Goal: Navigation & Orientation: Find specific page/section

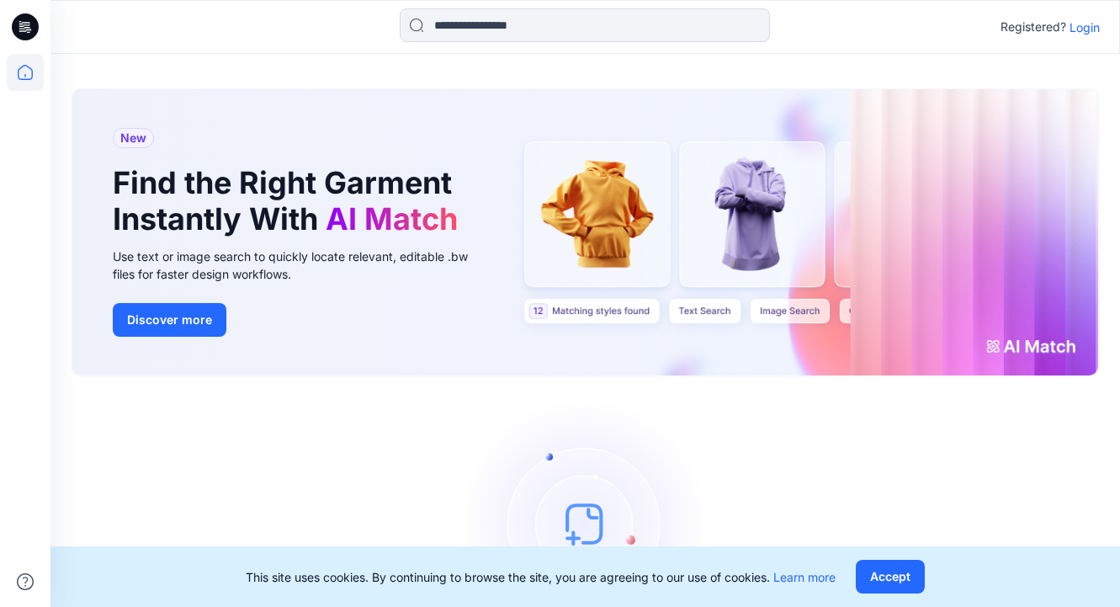
click at [1091, 24] on p "Login" at bounding box center [1084, 28] width 30 height 18
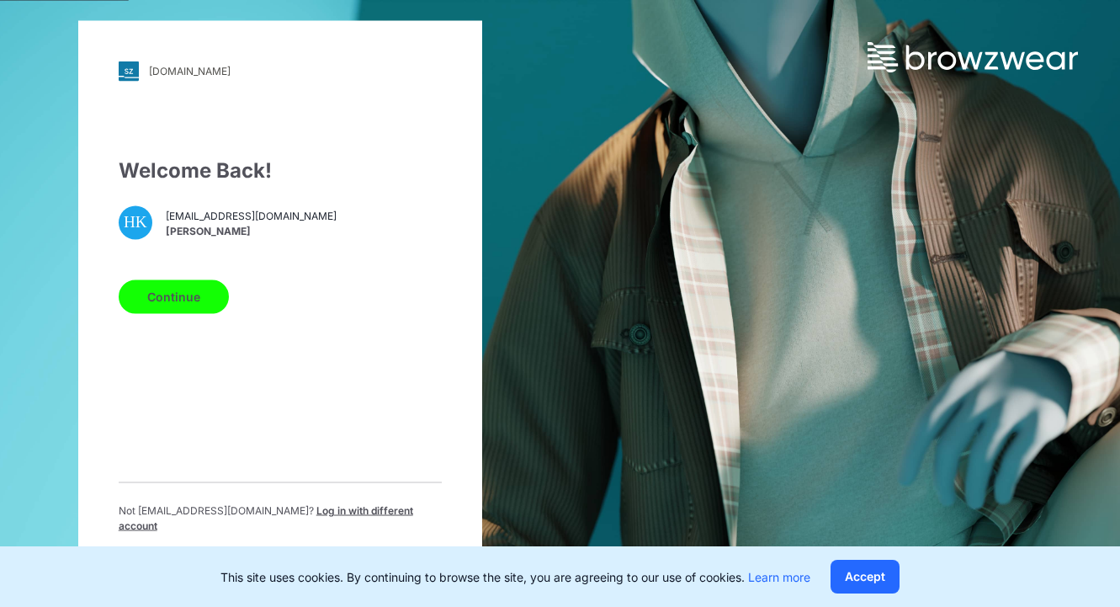
click at [179, 296] on button "Continue" at bounding box center [174, 296] width 110 height 34
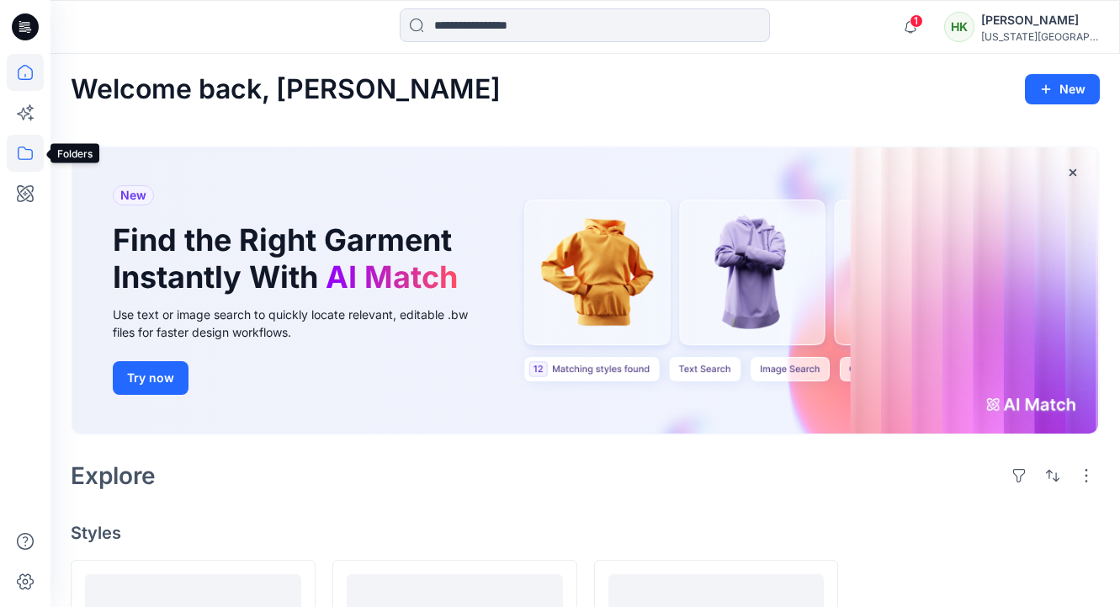
click at [29, 149] on icon at bounding box center [25, 152] width 15 height 13
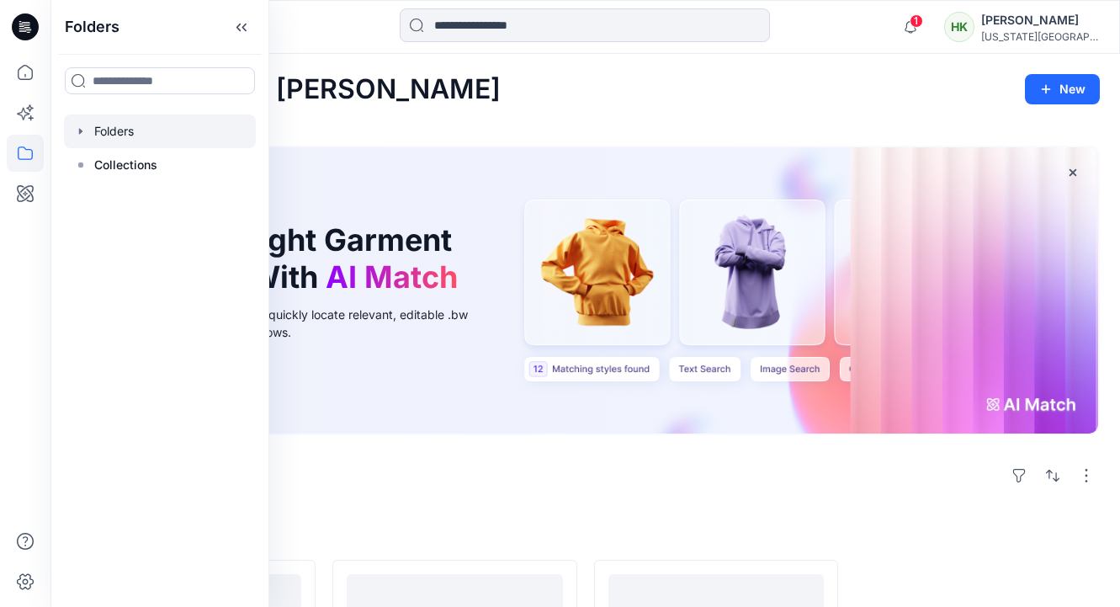
click at [140, 124] on div at bounding box center [160, 131] width 192 height 34
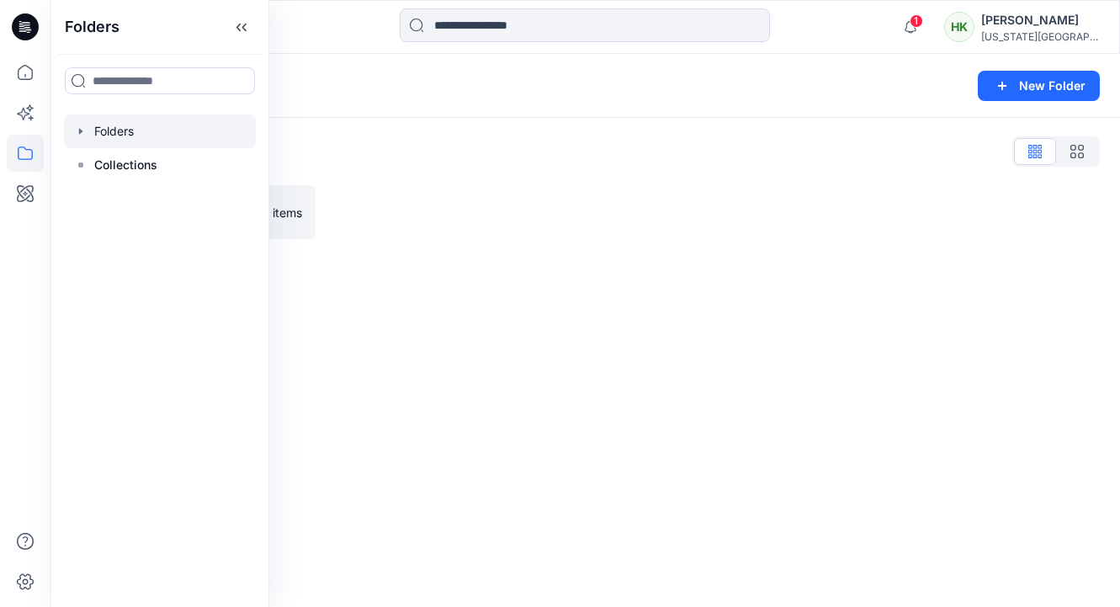
click at [513, 183] on div "Folders List COB Students 0 items" at bounding box center [584, 188] width 1069 height 141
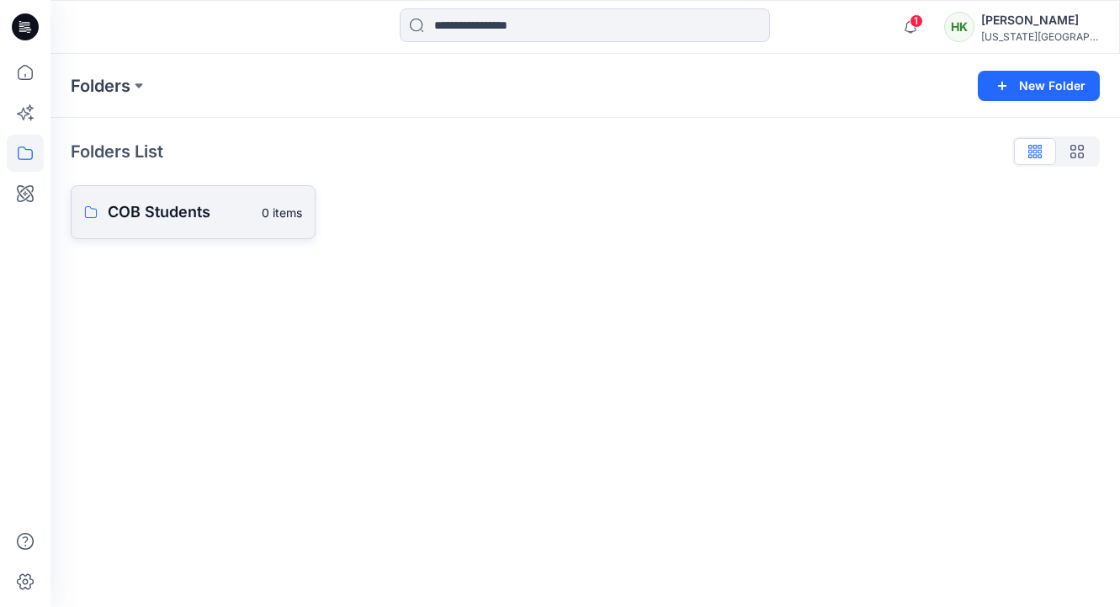
click at [188, 204] on p "COB Students" at bounding box center [180, 212] width 144 height 24
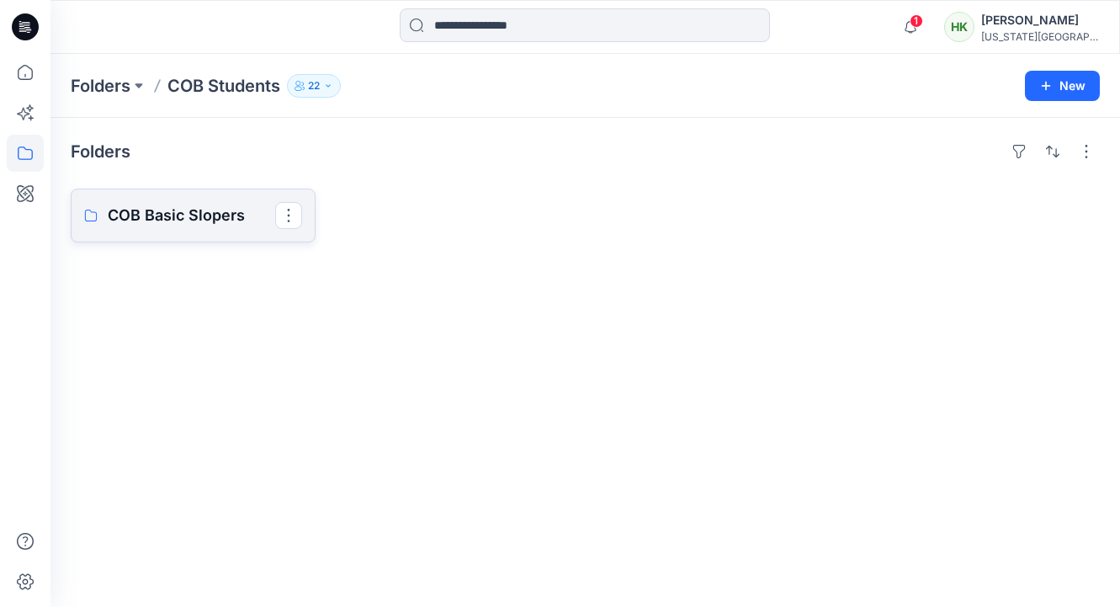
click at [208, 201] on link "COB Basic Slopers" at bounding box center [193, 215] width 245 height 54
